Goal: Task Accomplishment & Management: Manage account settings

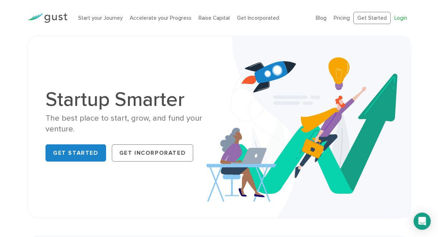
click at [400, 17] on link "Login" at bounding box center [401, 18] width 13 height 6
click at [400, 18] on link "Login" at bounding box center [401, 18] width 13 height 6
click at [400, 19] on link "Login" at bounding box center [401, 18] width 13 height 6
